Goal: Book appointment/travel/reservation

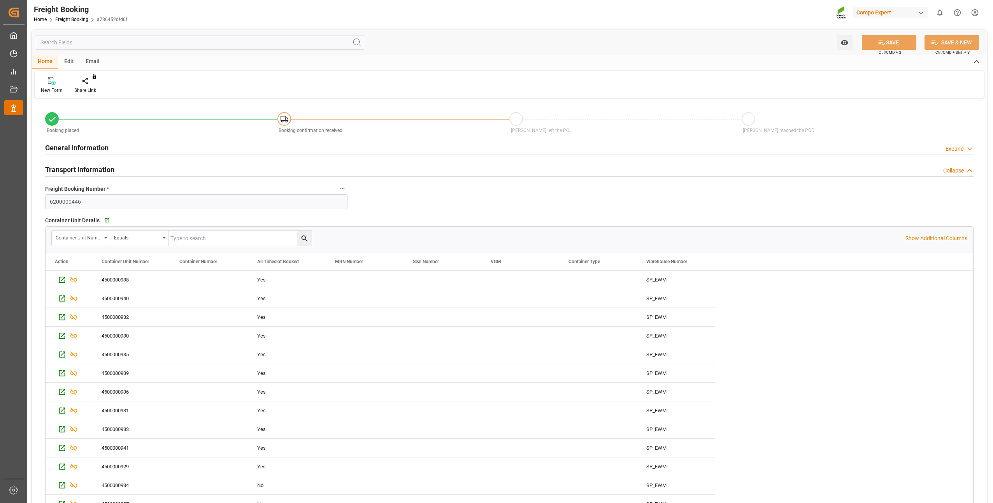
scroll to position [9, 0]
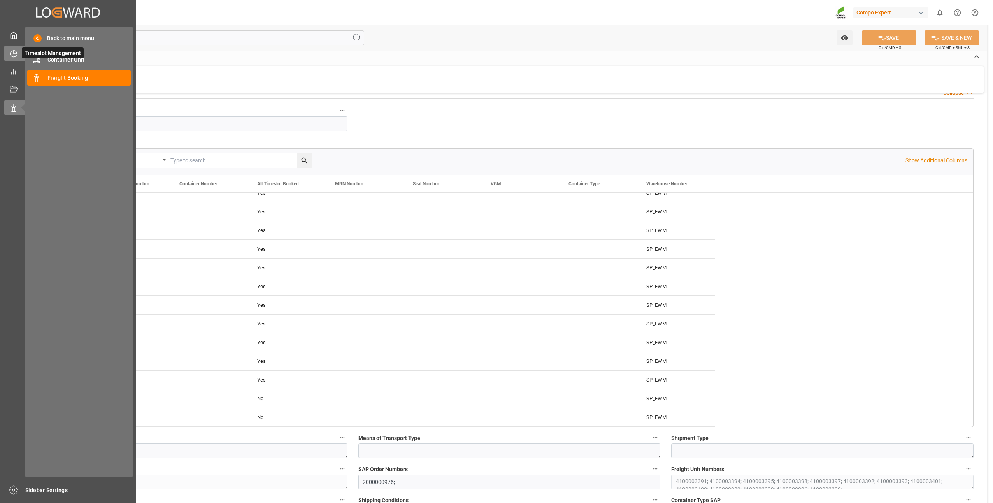
click at [14, 56] on icon at bounding box center [14, 54] width 8 height 8
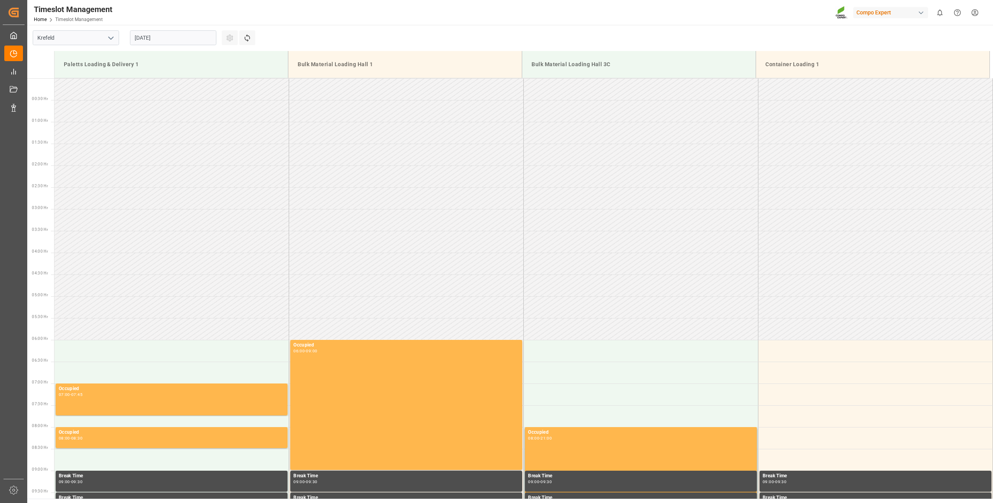
scroll to position [387, 0]
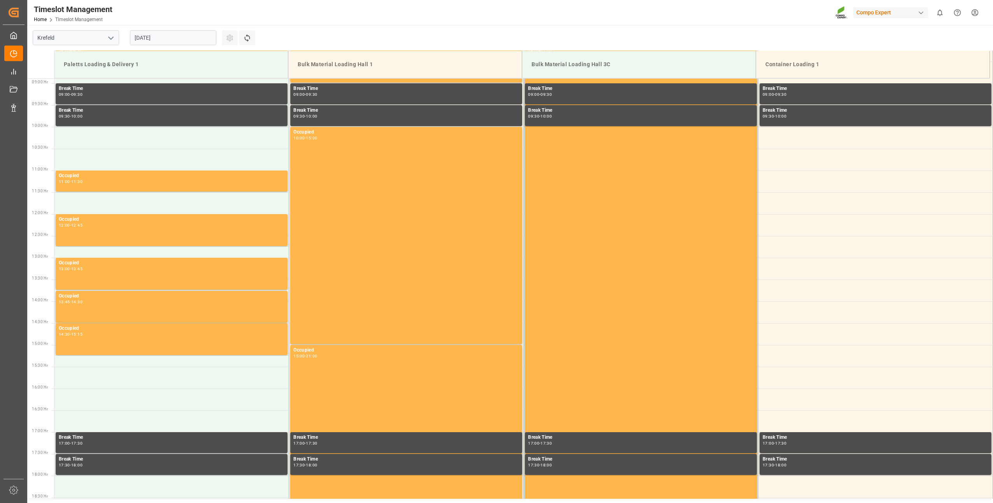
click at [149, 39] on input "[DATE]" at bounding box center [173, 37] width 86 height 15
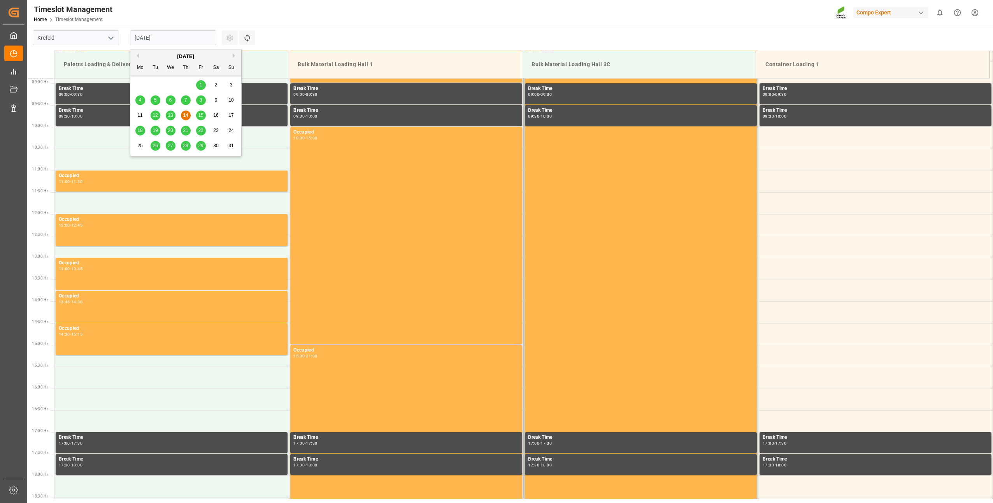
click at [204, 114] on div "15" at bounding box center [201, 115] width 10 height 9
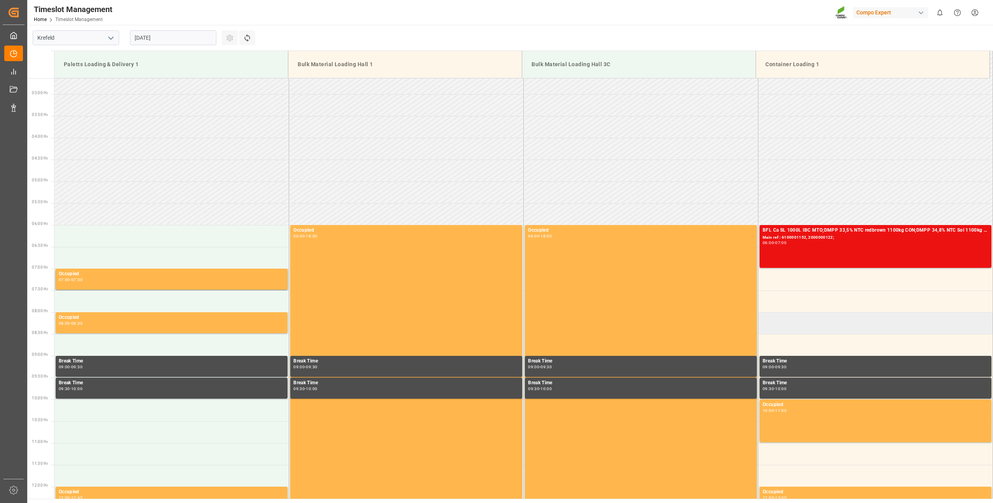
scroll to position [154, 0]
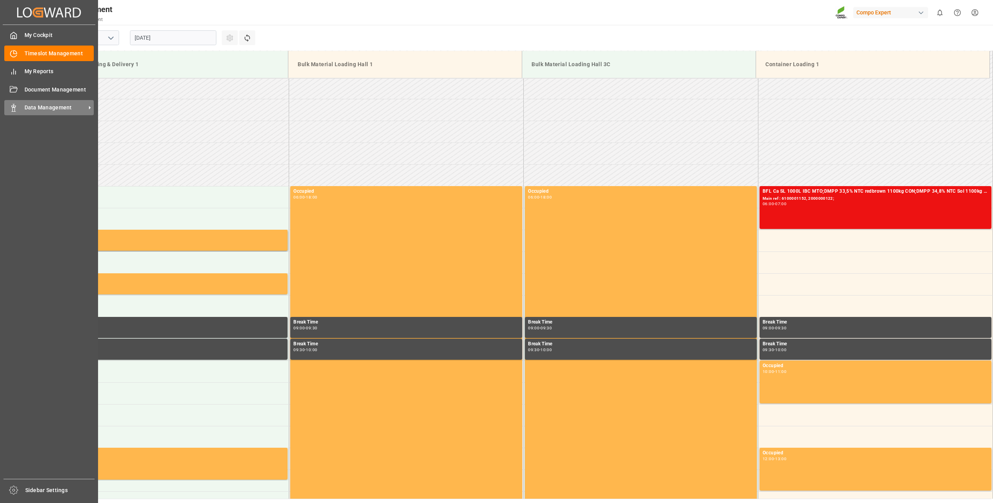
click at [39, 102] on div "Data Management Data Management" at bounding box center [49, 107] width 90 height 15
click at [18, 105] on div "Data Management Data Management" at bounding box center [49, 107] width 90 height 15
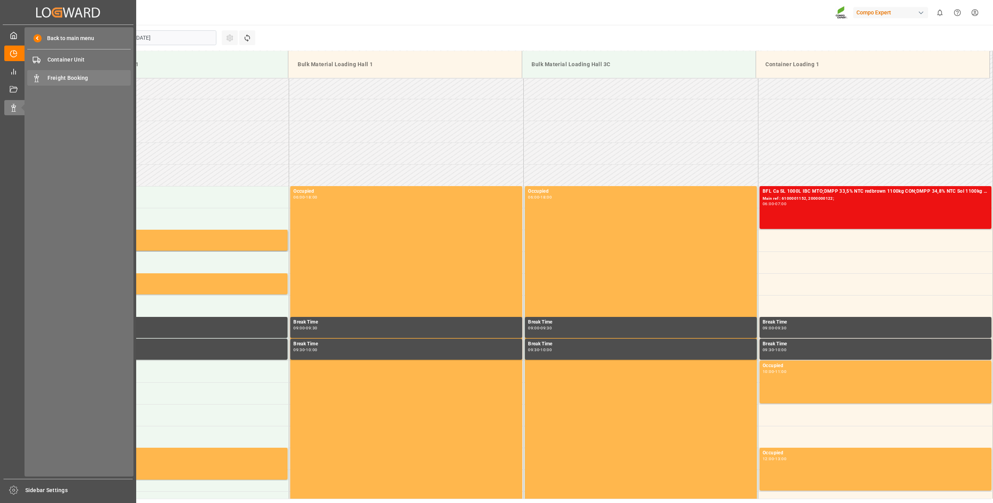
click at [57, 79] on span "Freight Booking" at bounding box center [89, 78] width 84 height 8
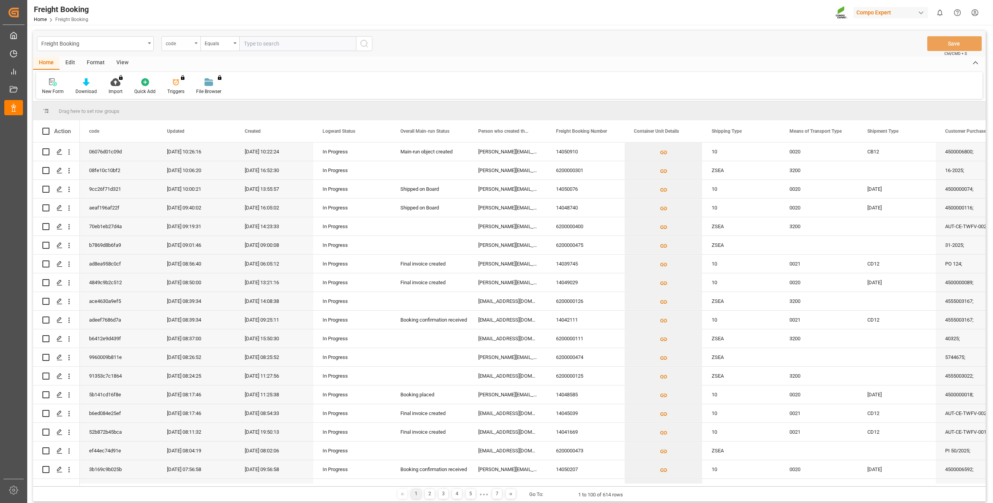
click at [195, 45] on div "code" at bounding box center [180, 43] width 39 height 15
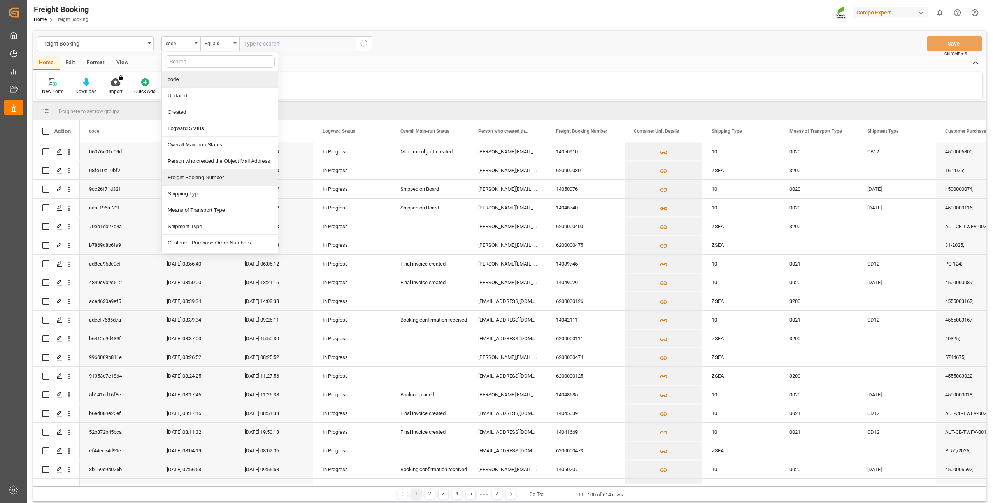
click at [174, 179] on div "Freight Booking Number" at bounding box center [220, 177] width 116 height 16
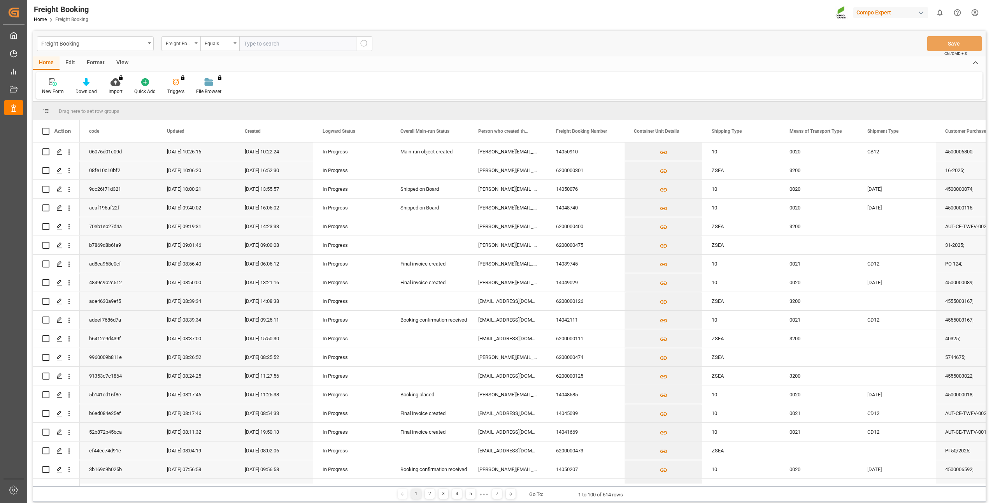
click at [259, 40] on input "text" at bounding box center [297, 43] width 117 height 15
paste input "459IHA1421424"
type input "459IHA1421424"
drag, startPoint x: 285, startPoint y: 44, endPoint x: 227, endPoint y: 47, distance: 57.7
click at [227, 47] on div "Freight Booking Number Equals 459IHA1421424" at bounding box center [266, 43] width 211 height 15
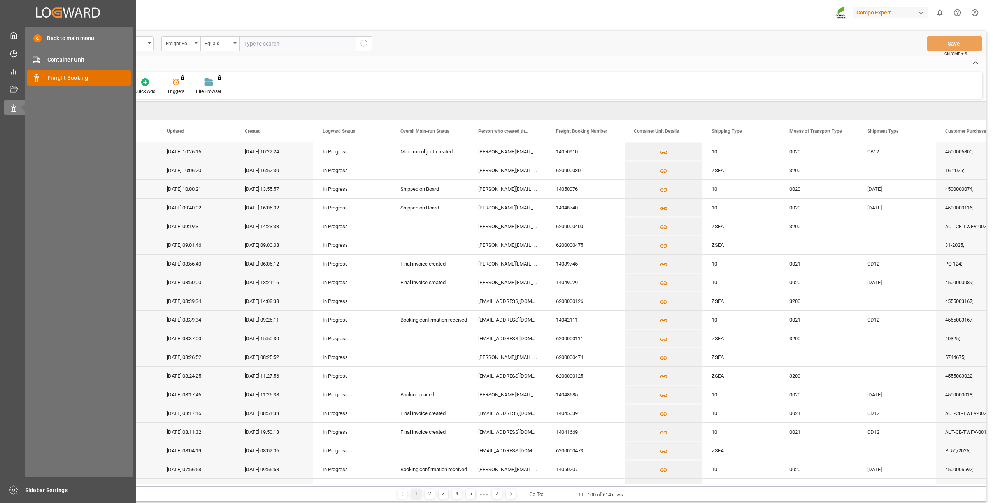
click at [46, 82] on div "Freight Booking Freight Booking" at bounding box center [79, 77] width 104 height 15
click at [18, 51] on div "Timeslot Management Timeslot Management" at bounding box center [68, 53] width 128 height 15
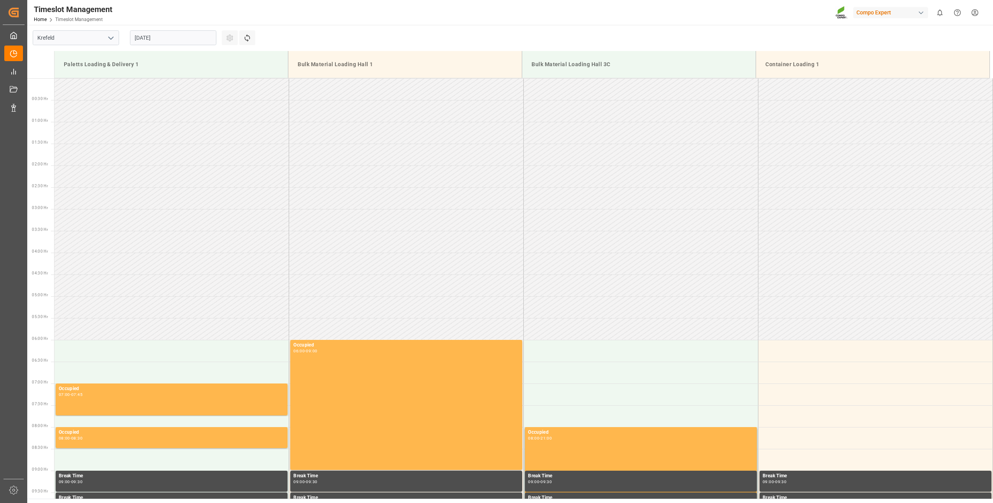
scroll to position [431, 0]
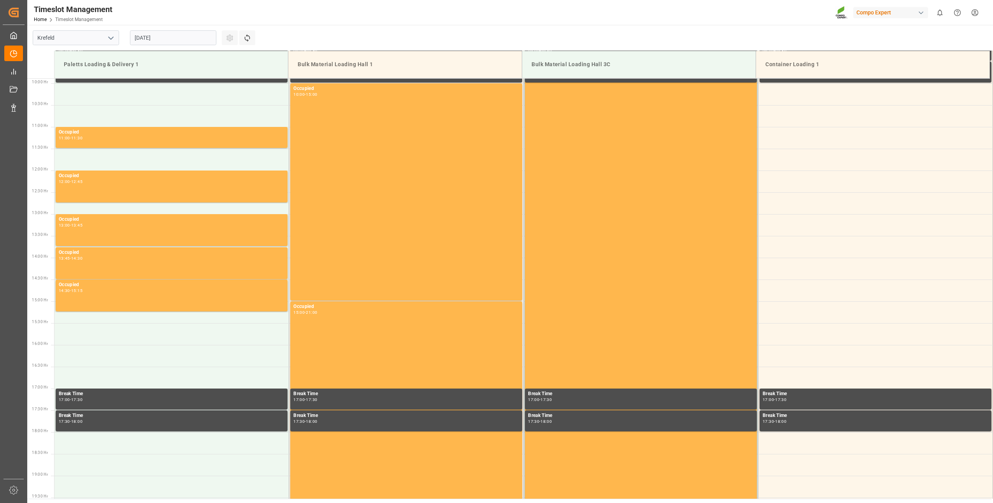
click at [139, 41] on input "[DATE]" at bounding box center [173, 37] width 86 height 15
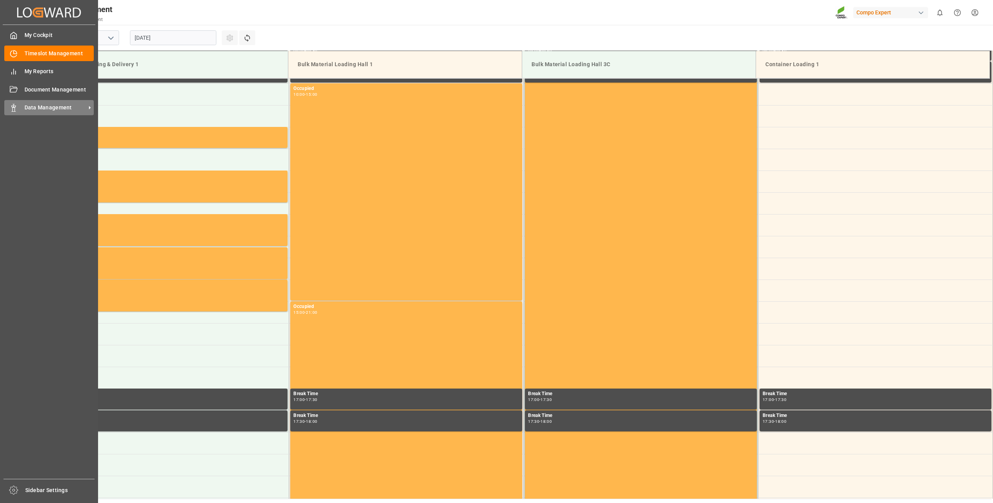
click at [18, 108] on div "Data Management Data Management" at bounding box center [49, 107] width 90 height 15
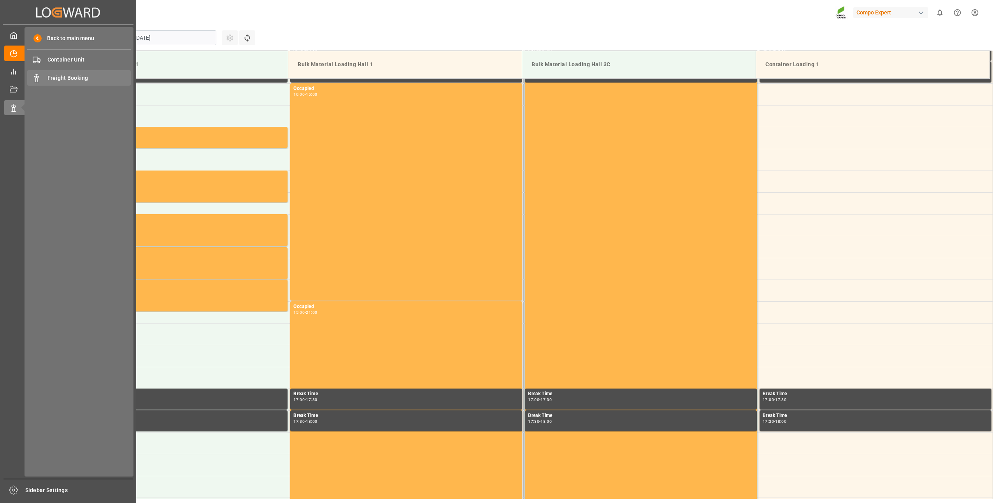
click at [62, 78] on span "Freight Booking" at bounding box center [89, 78] width 84 height 8
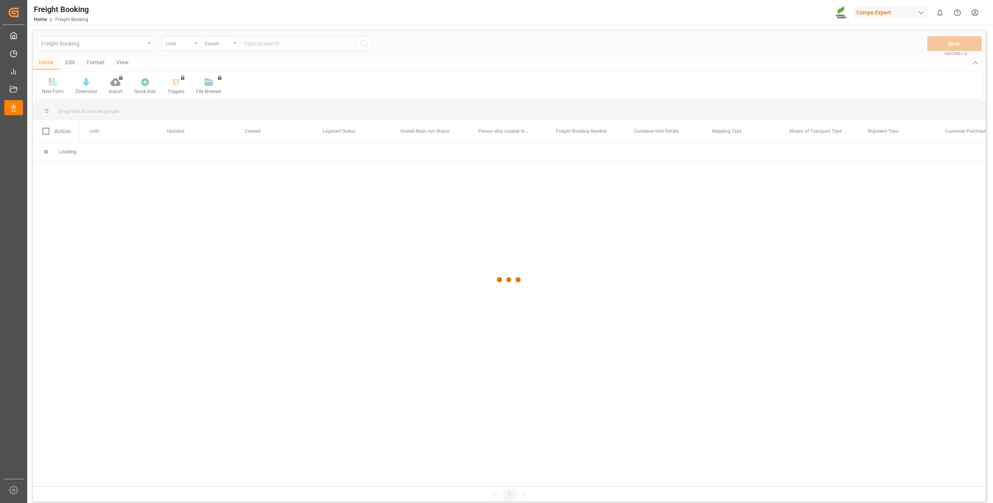
click at [253, 46] on div at bounding box center [509, 280] width 953 height 498
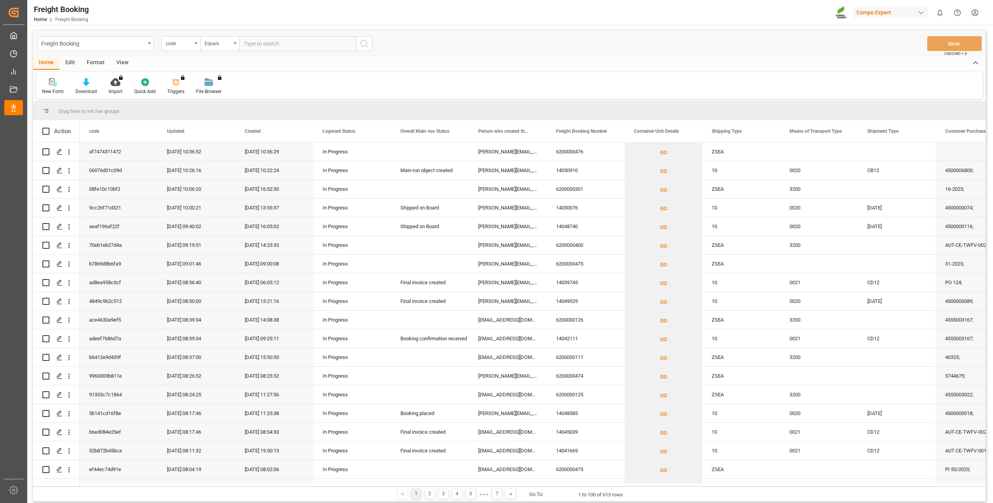
click at [261, 44] on input "text" at bounding box center [297, 43] width 117 height 15
type input "640"
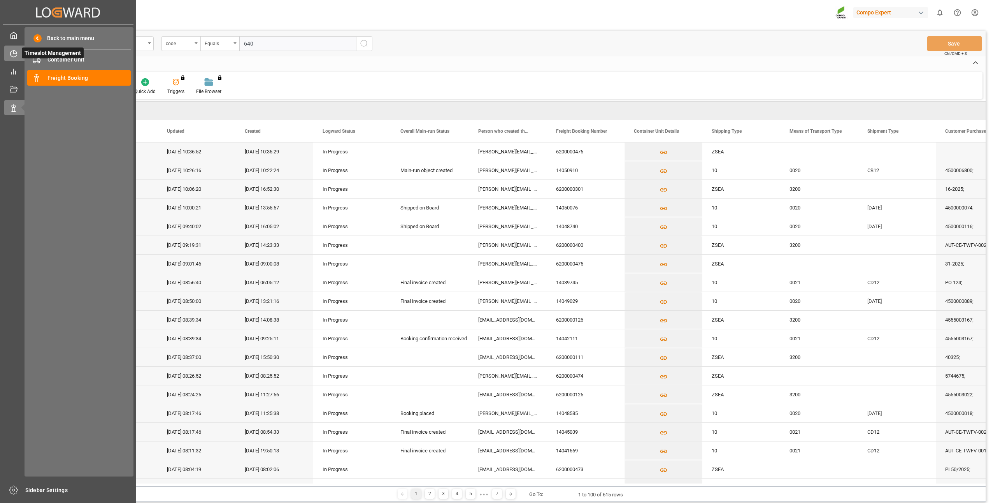
click at [12, 49] on div at bounding box center [10, 53] width 13 height 8
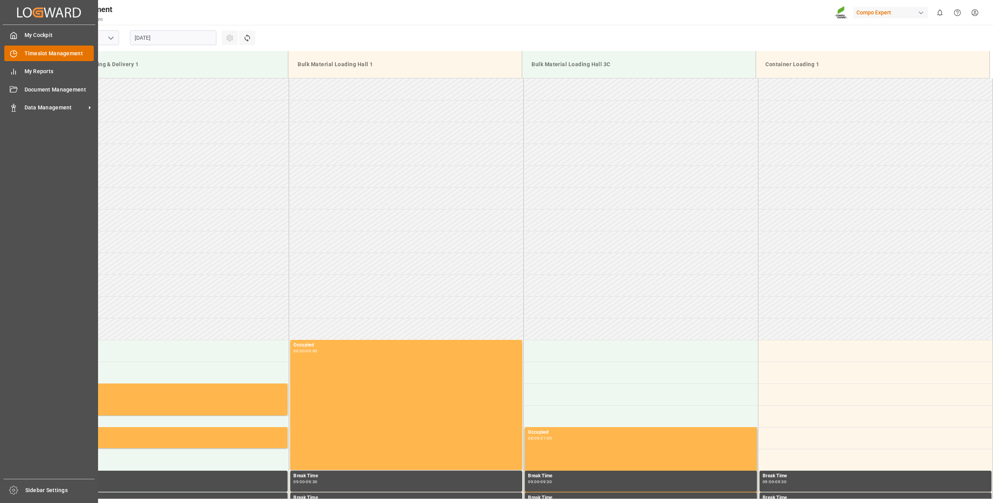
scroll to position [431, 0]
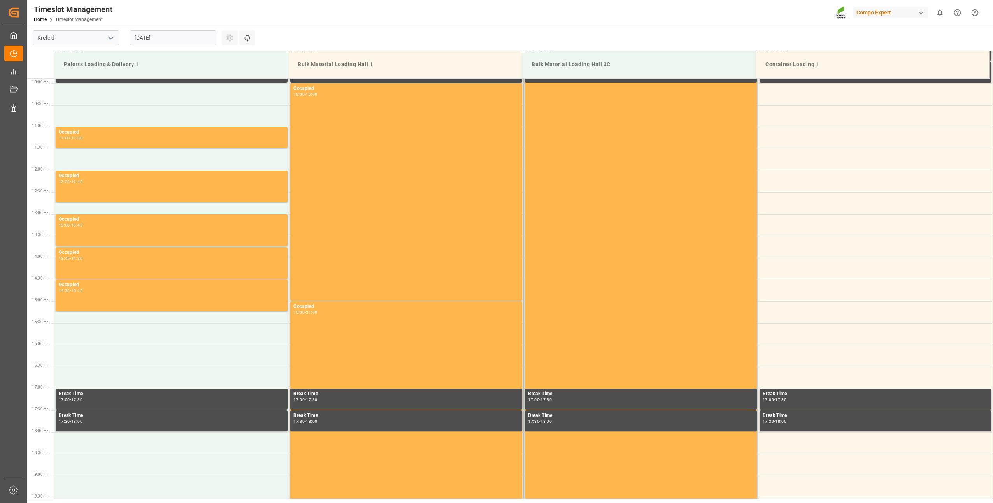
click at [144, 39] on input "[DATE]" at bounding box center [173, 37] width 86 height 15
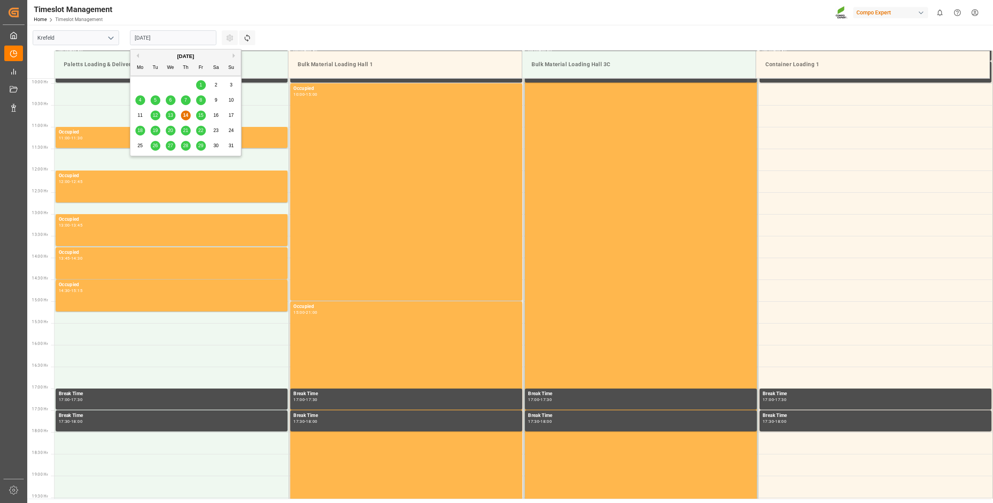
click at [235, 55] on button "Next Month" at bounding box center [235, 55] width 5 height 5
click at [174, 85] on div "3" at bounding box center [171, 85] width 10 height 9
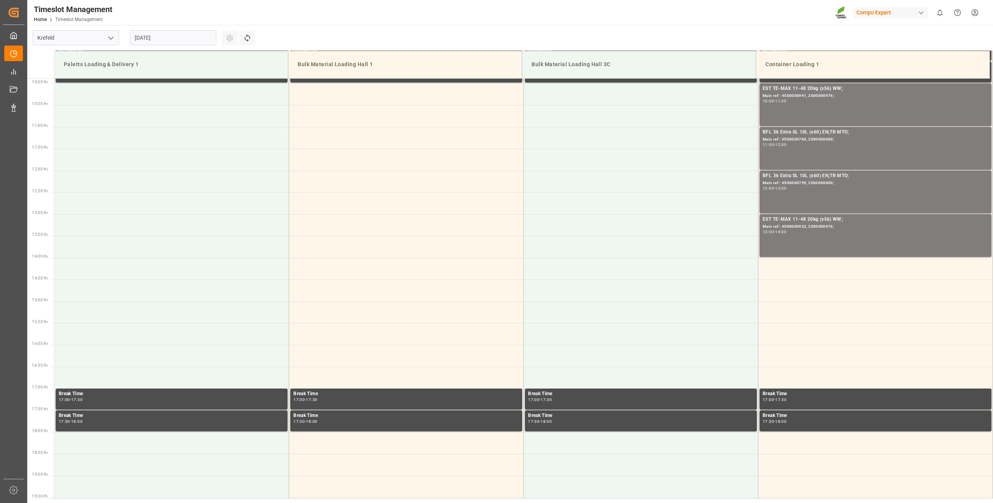
click at [160, 35] on input "[DATE]" at bounding box center [173, 37] width 86 height 15
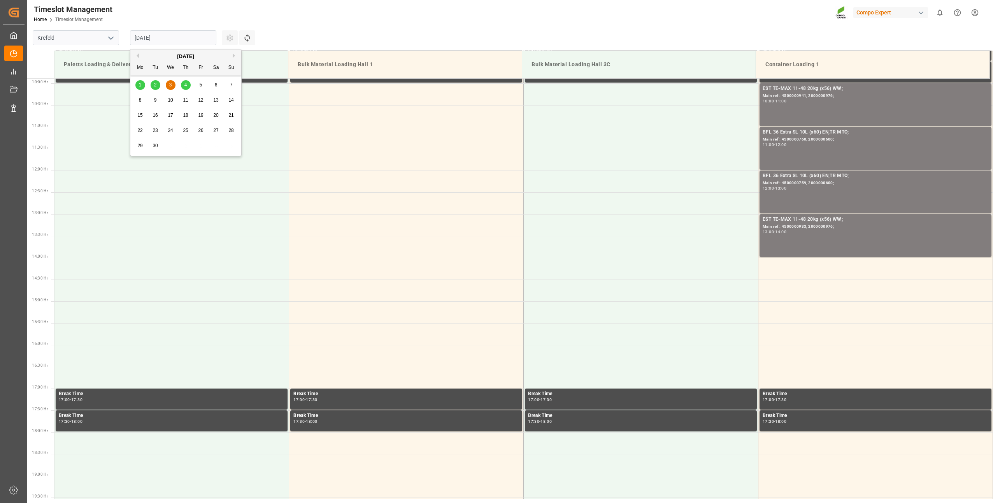
click at [153, 85] on div "2" at bounding box center [156, 85] width 10 height 9
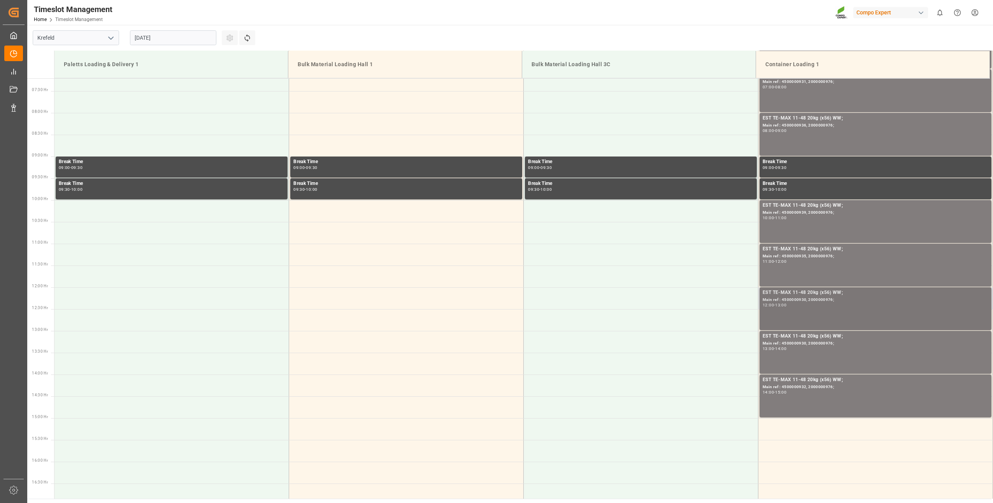
scroll to position [236, 0]
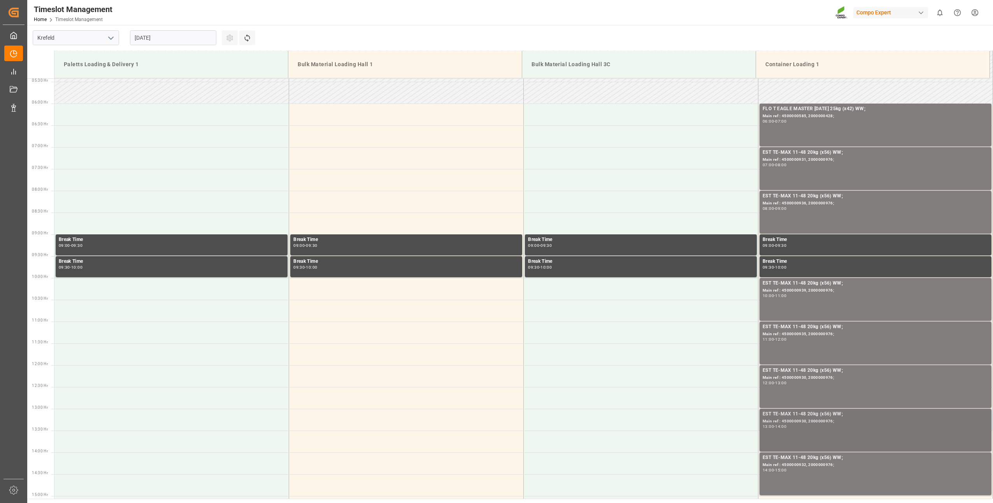
click at [773, 428] on div "13:00 - 14:00" at bounding box center [876, 427] width 226 height 4
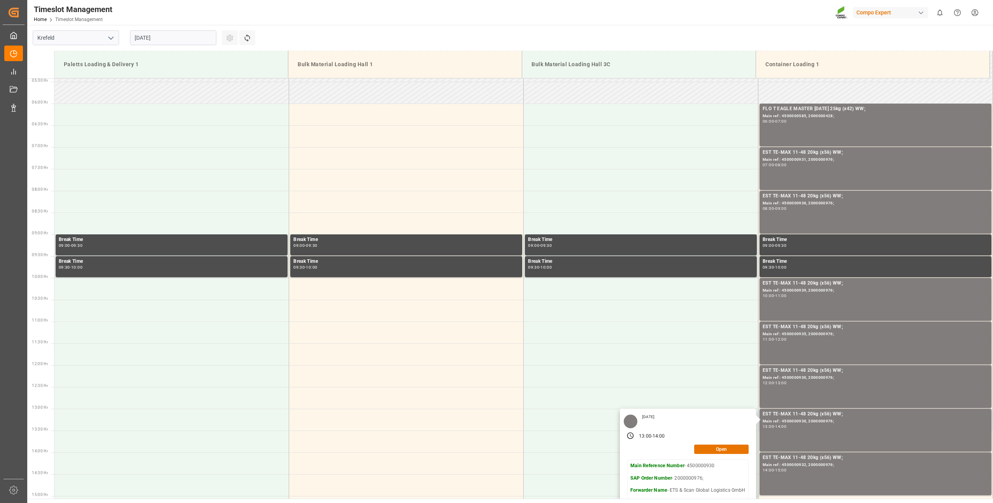
scroll to position [314, 0]
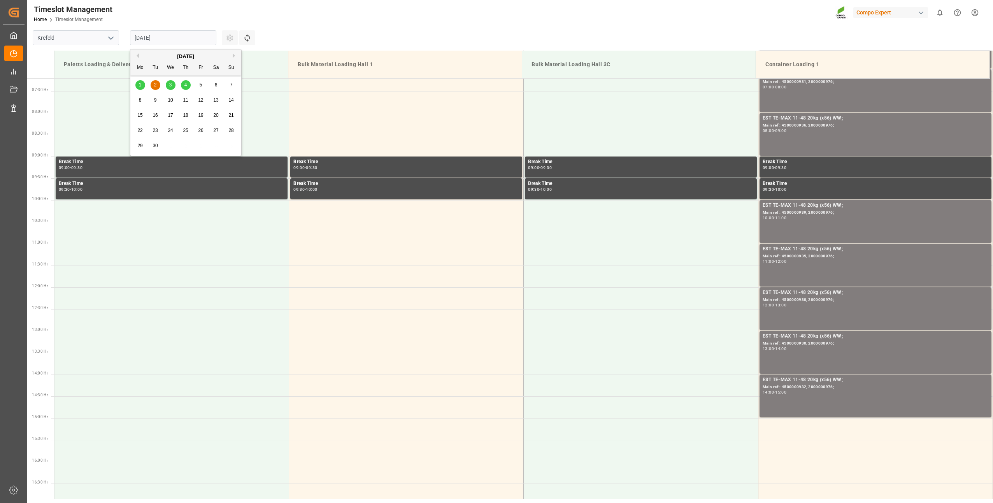
click at [144, 41] on input "[DATE]" at bounding box center [173, 37] width 86 height 15
click at [140, 57] on div "[DATE]" at bounding box center [185, 57] width 111 height 8
click at [136, 57] on button "Previous Month" at bounding box center [136, 55] width 5 height 5
click at [155, 132] on span "19" at bounding box center [155, 130] width 5 height 5
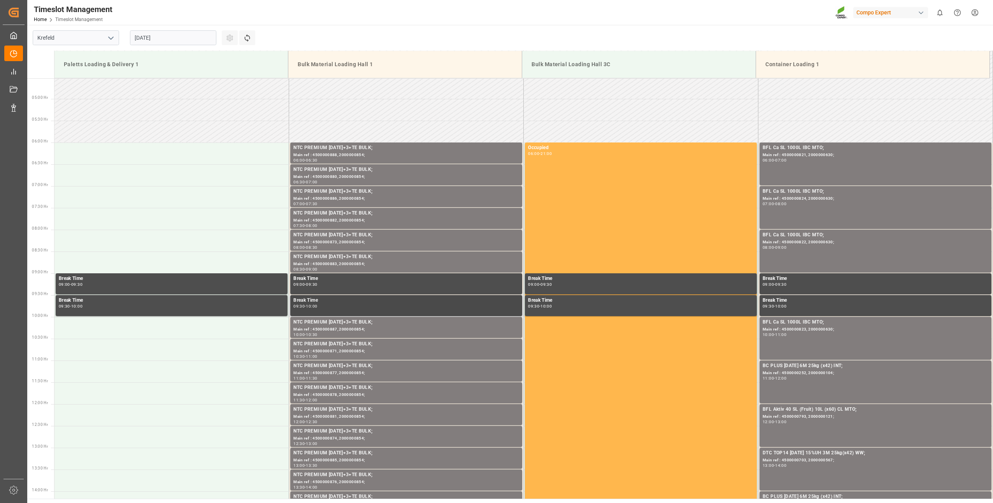
scroll to position [236, 0]
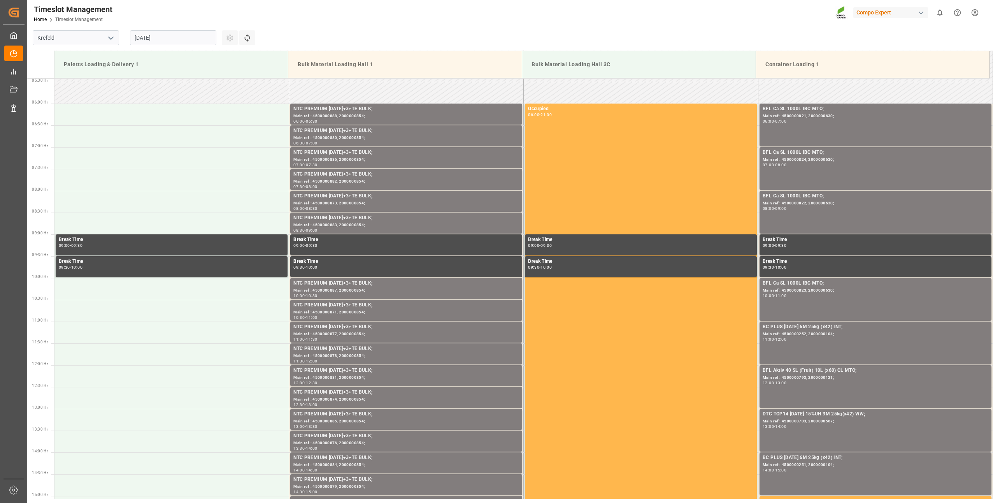
click at [139, 40] on input "[DATE]" at bounding box center [173, 37] width 86 height 15
click at [198, 116] on span "15" at bounding box center [200, 114] width 5 height 5
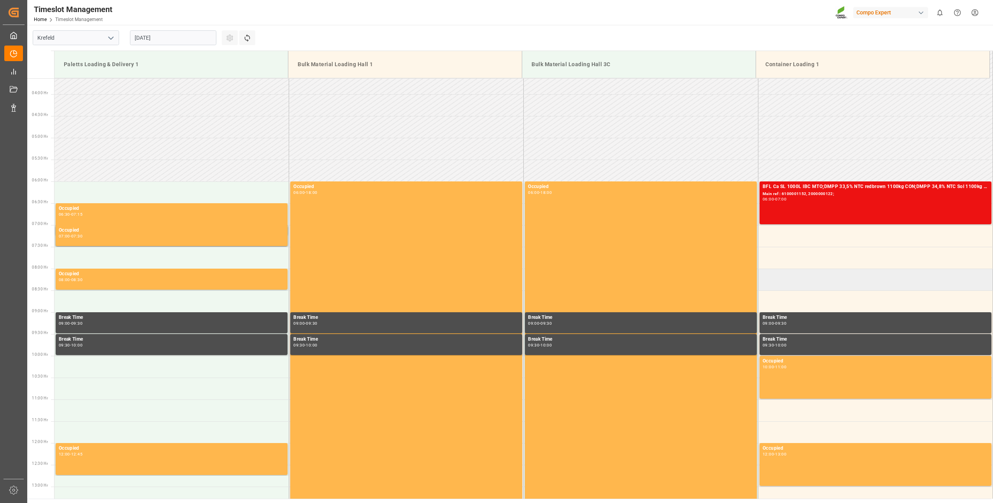
scroll to position [81, 0]
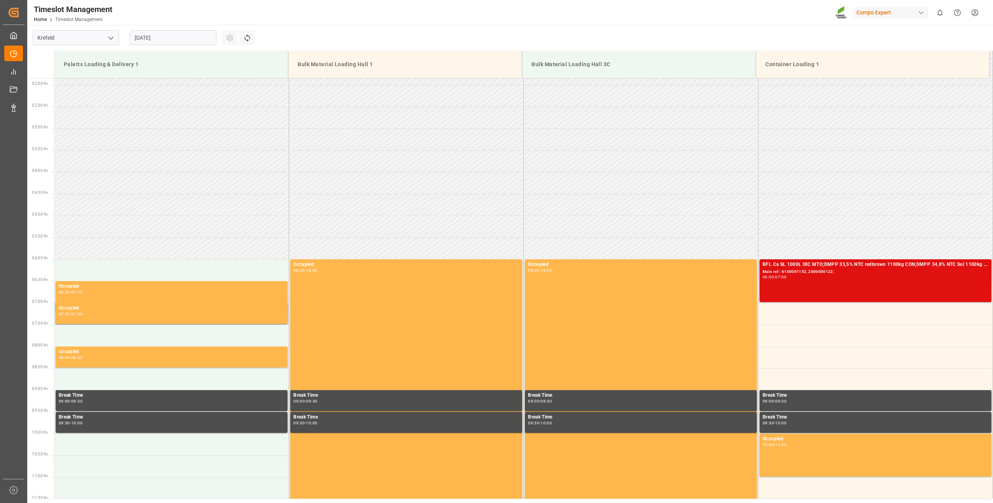
click at [792, 281] on div "BFL Ca SL 1000L IBC MTO;DMPP 33,5% NTC redbrown 1100kg CON;DMPP 34,8% NTC Sol 1…" at bounding box center [876, 281] width 226 height 40
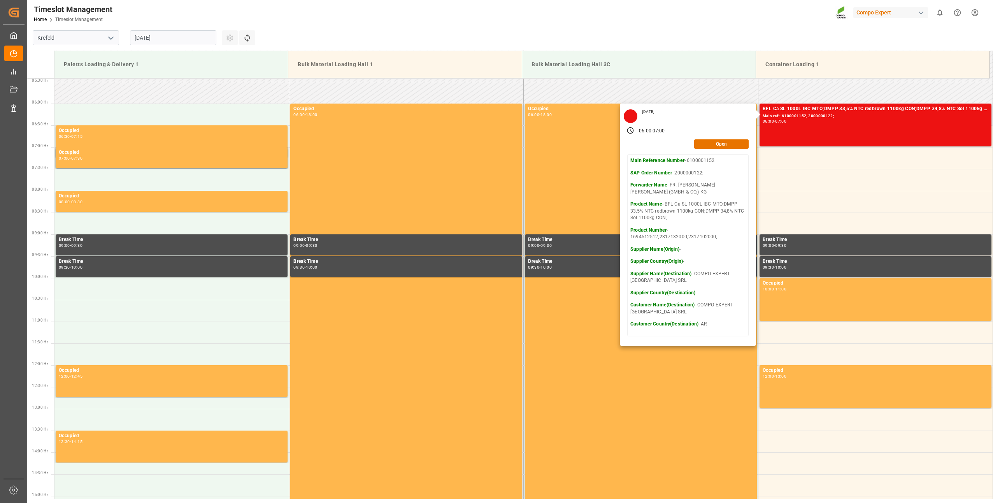
scroll to position [158, 0]
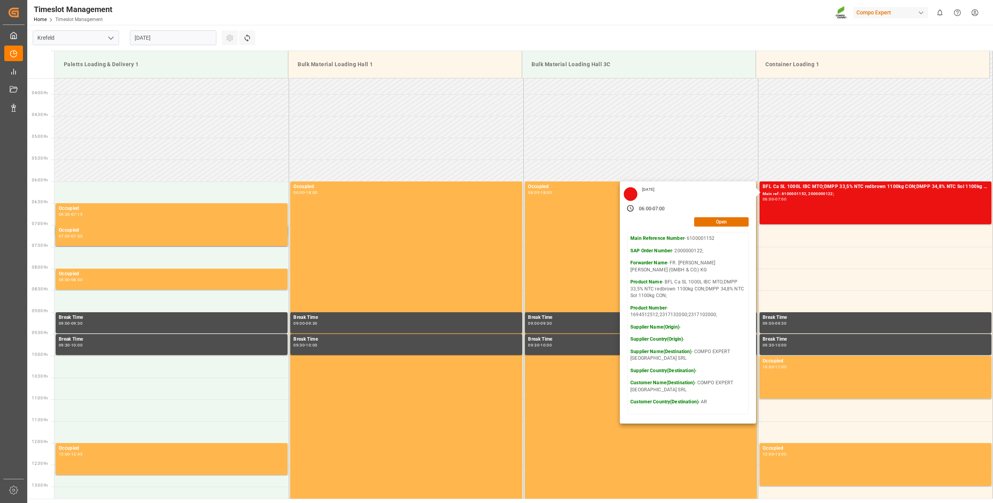
click at [168, 40] on input "[DATE]" at bounding box center [173, 37] width 86 height 15
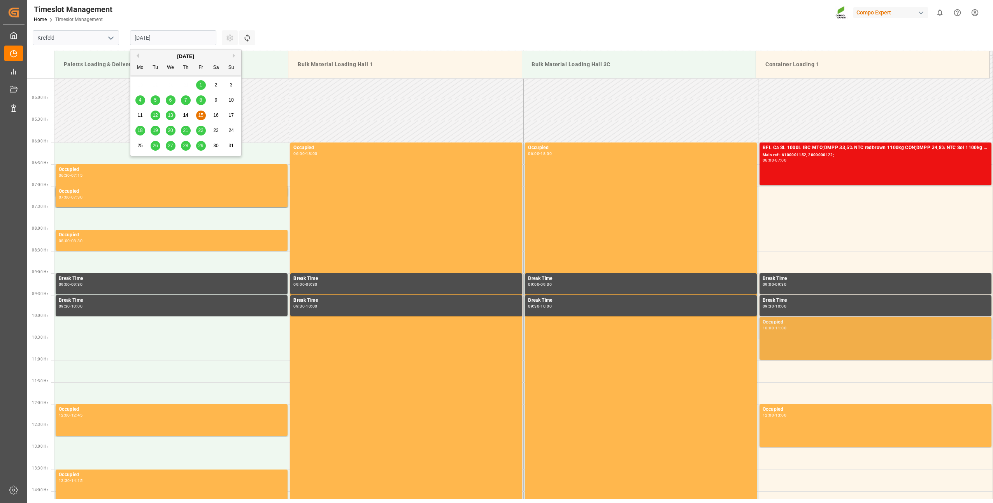
scroll to position [236, 0]
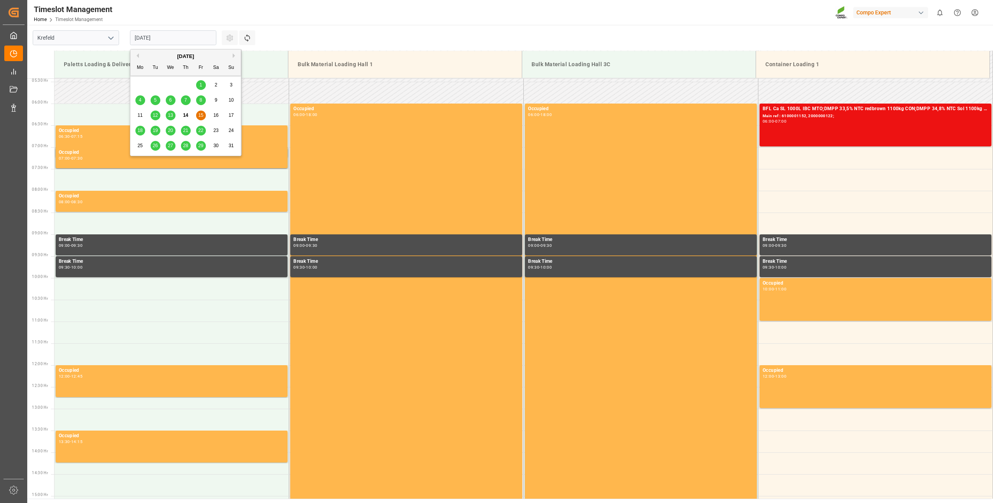
click at [154, 38] on input "[DATE]" at bounding box center [173, 37] width 86 height 15
click at [156, 127] on div "19" at bounding box center [156, 130] width 10 height 9
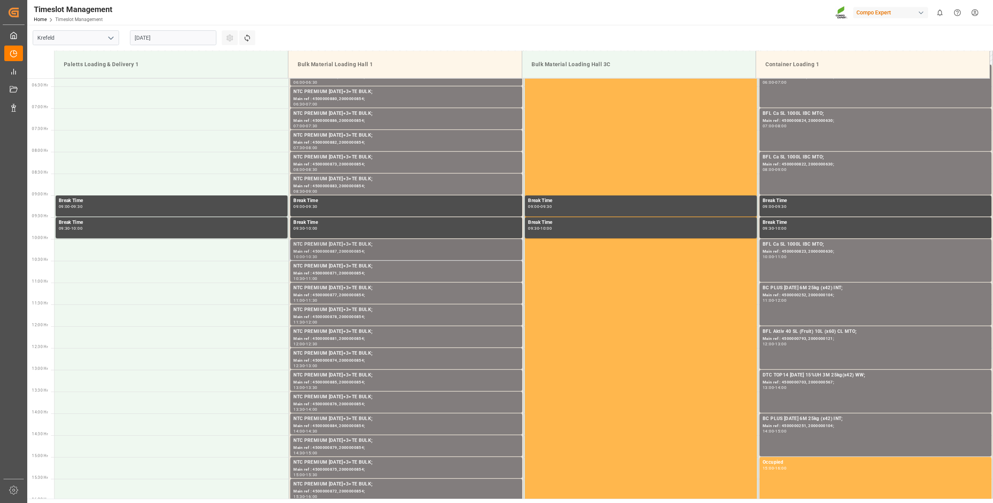
scroll to position [431, 0]
